Goal: Task Accomplishment & Management: Manage account settings

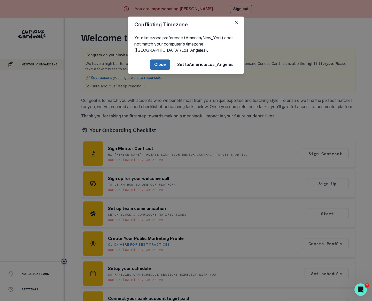
click at [156, 68] on button "Close" at bounding box center [160, 64] width 20 height 10
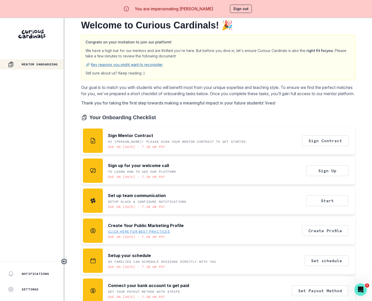
scroll to position [18, 0]
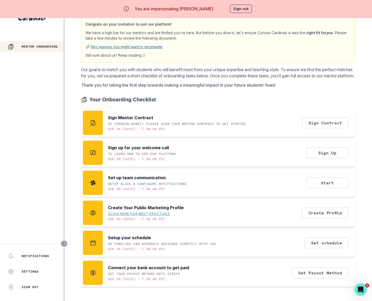
click at [239, 7] on button "Sign out" at bounding box center [241, 9] width 22 height 8
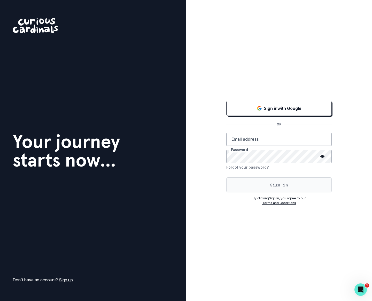
click at [249, 187] on button "Sign in" at bounding box center [278, 184] width 105 height 15
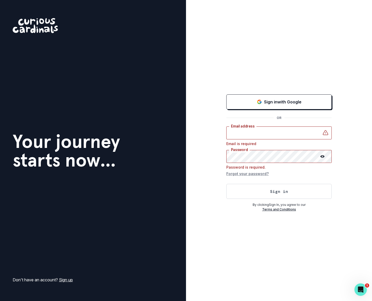
type input "[PERSON_NAME][EMAIL_ADDRESS][DOMAIN_NAME]"
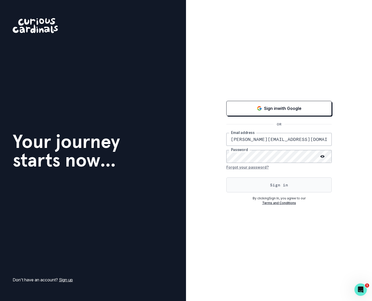
click at [227, 190] on button "Sign in" at bounding box center [278, 184] width 105 height 15
